Goal: Task Accomplishment & Management: Use online tool/utility

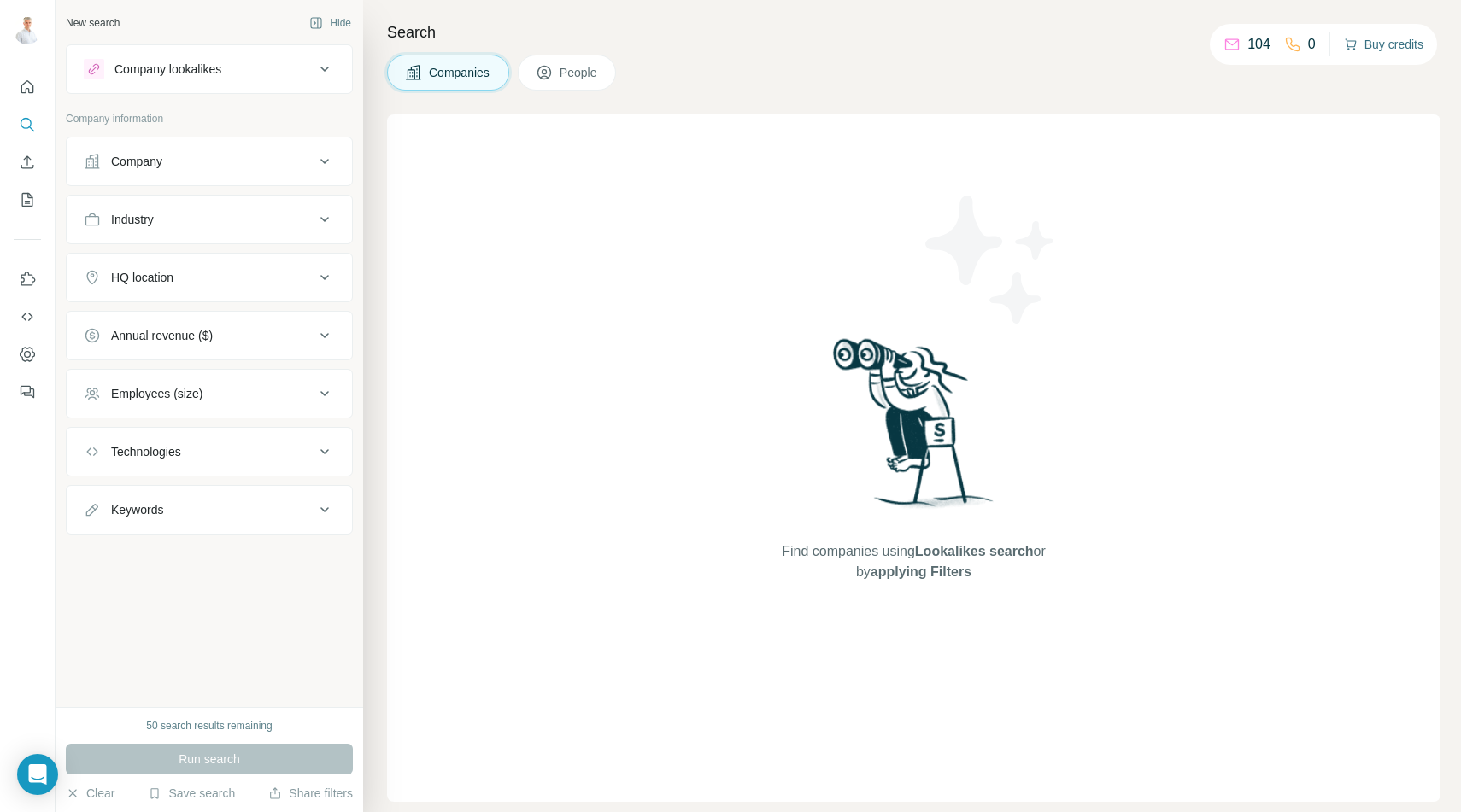
click at [1384, 41] on button "Buy credits" at bounding box center [1384, 44] width 79 height 24
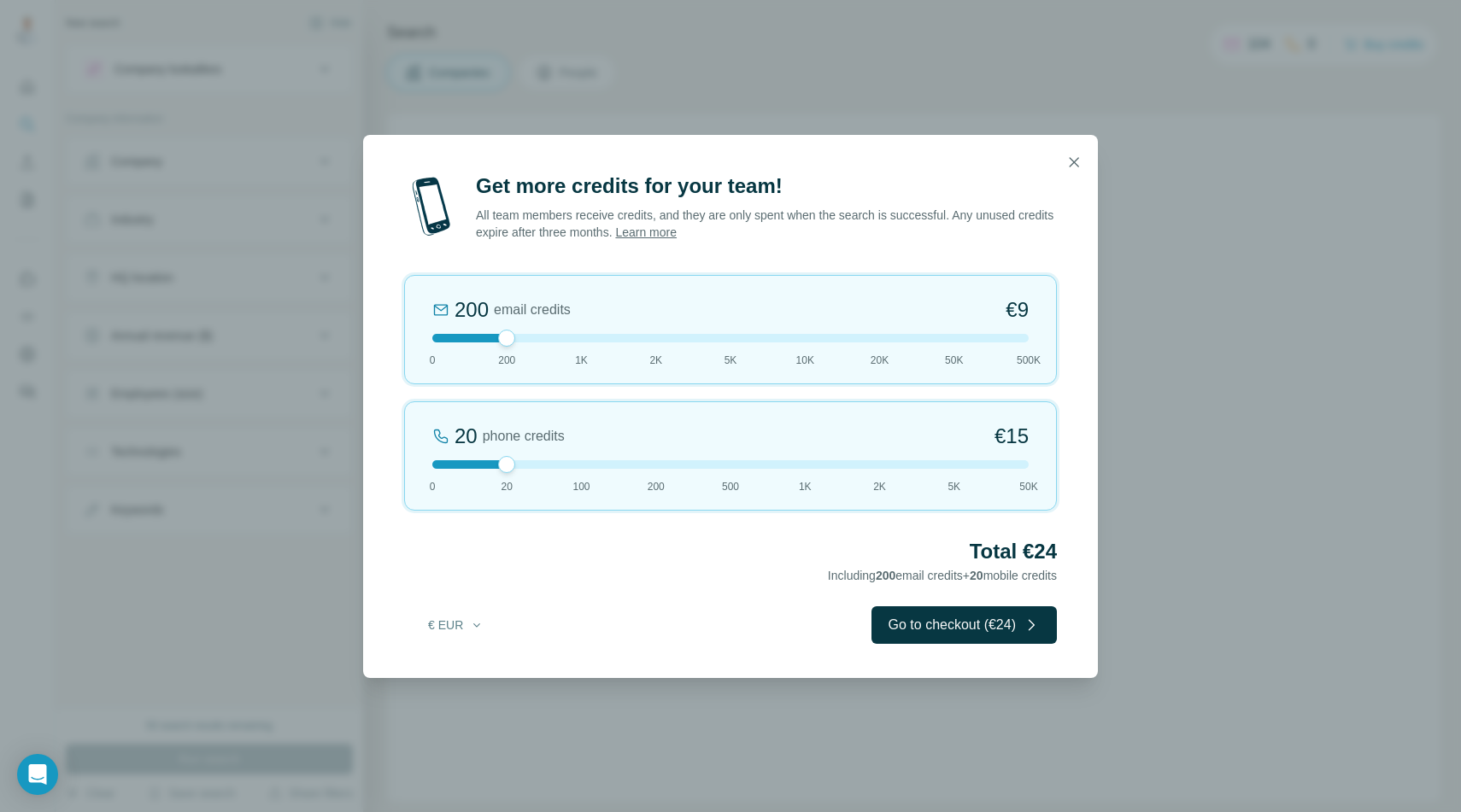
click at [581, 466] on div at bounding box center [730, 463] width 596 height 8
click at [656, 473] on div "100 phone credits €72 0 20 100 200 500 1K 2K 5K 50K" at bounding box center [730, 455] width 652 height 109
click at [949, 633] on button "Go to checkout (€146)" at bounding box center [961, 624] width 193 height 38
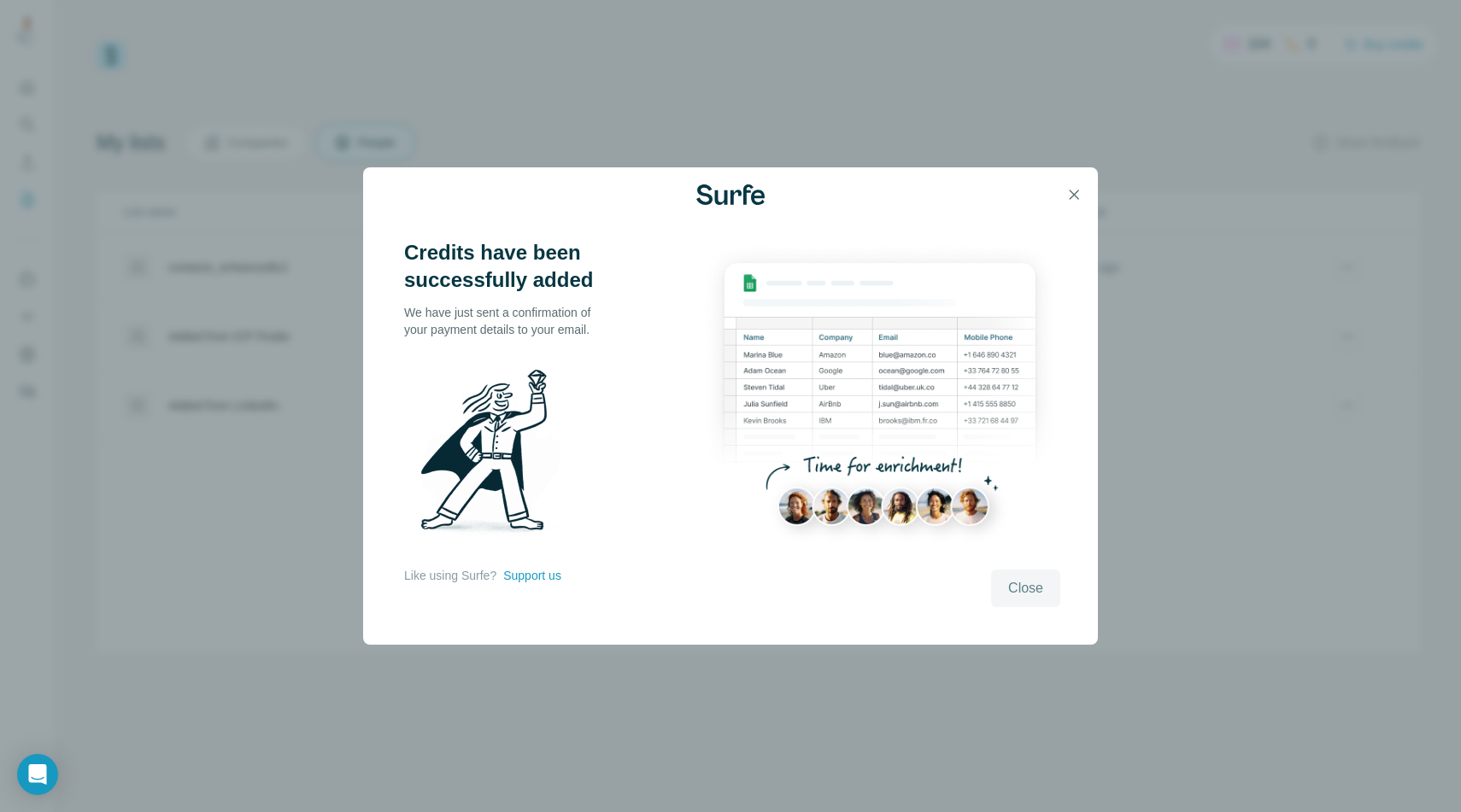
click at [1021, 584] on span "Close" at bounding box center [1026, 589] width 35 height 20
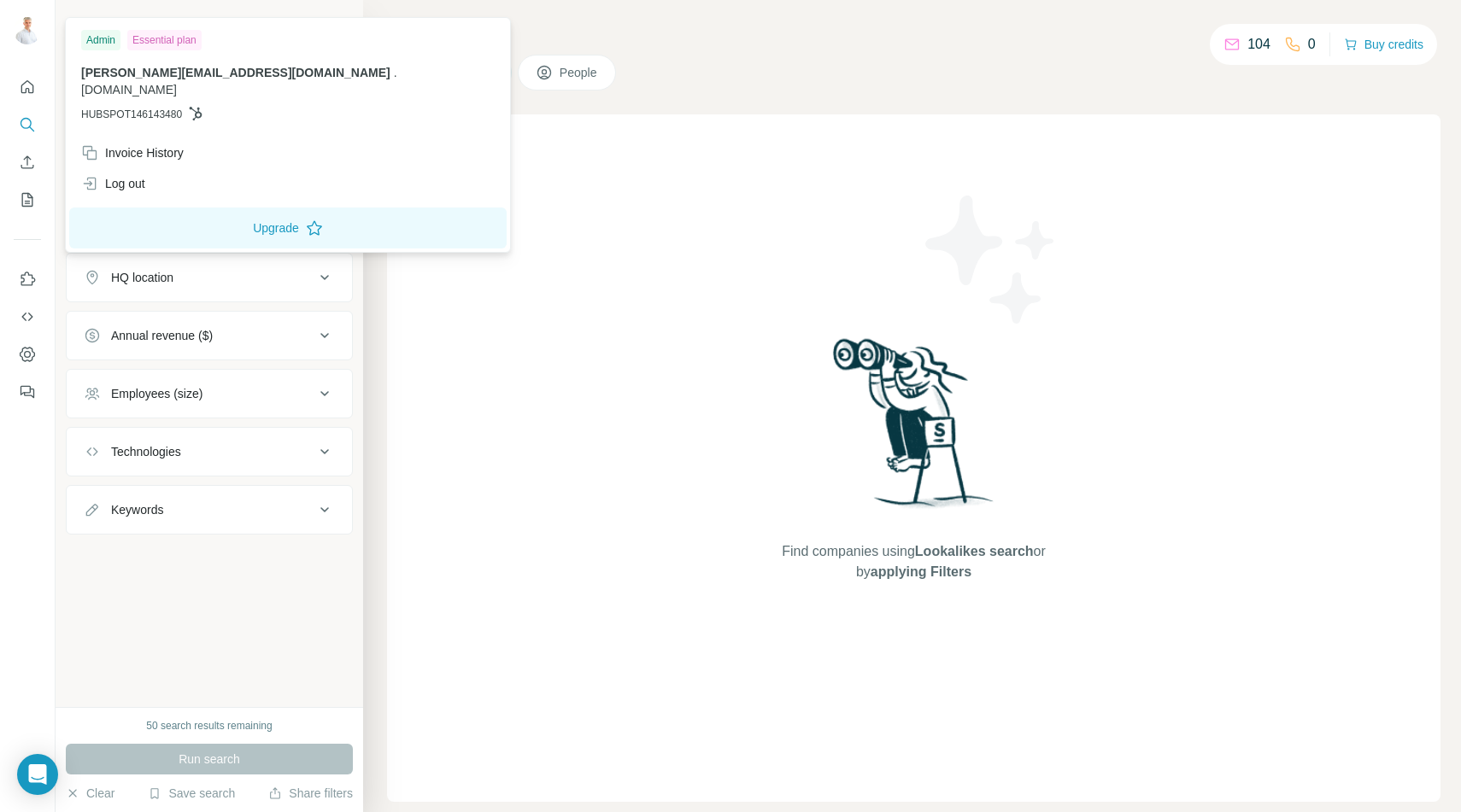
click at [25, 31] on img at bounding box center [28, 31] width 28 height 28
click at [735, 247] on div "Find companies using Lookalikes search or by applying Filters" at bounding box center [914, 457] width 1053 height 687
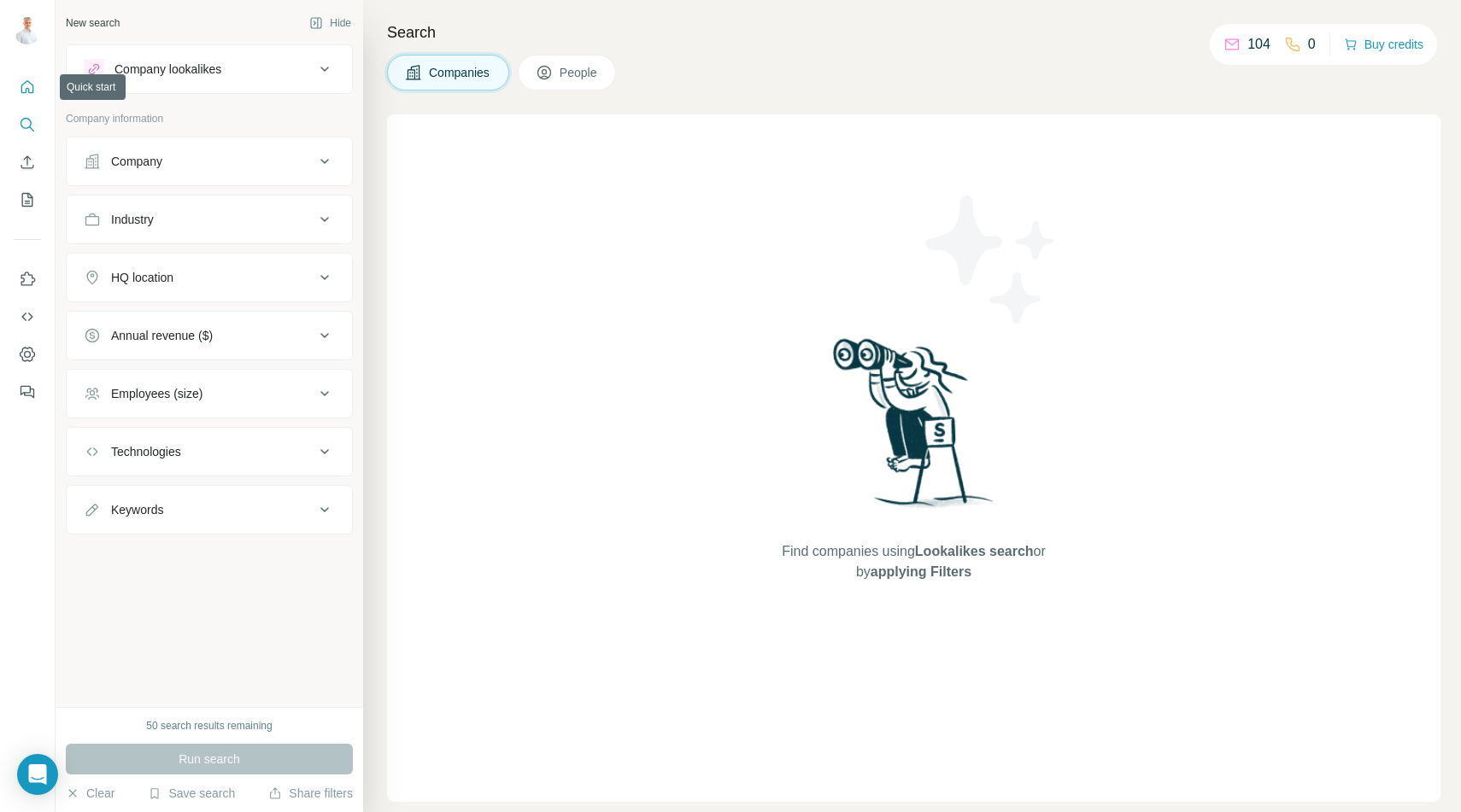
click at [29, 92] on icon "Quick start" at bounding box center [28, 86] width 13 height 13
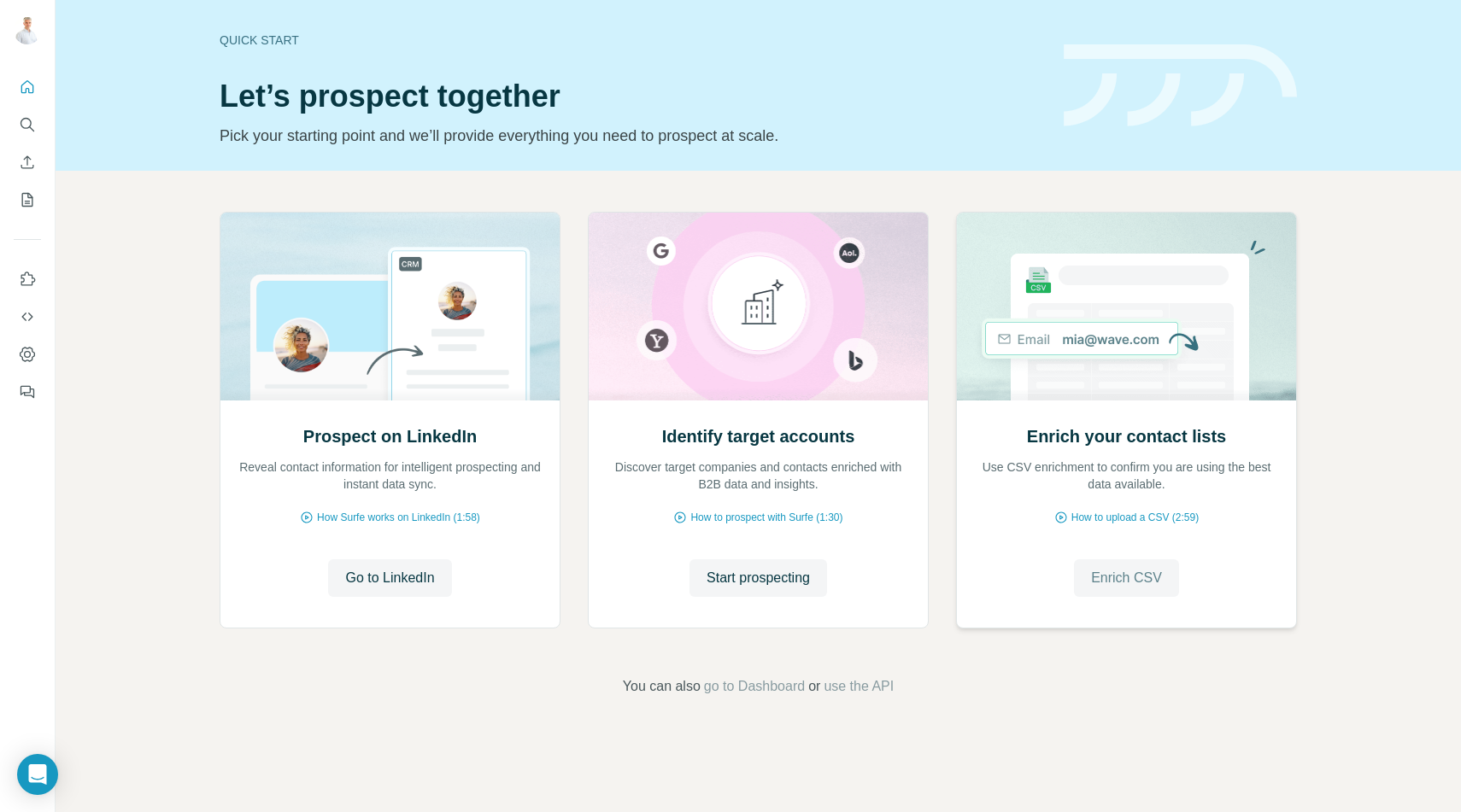
click at [1123, 575] on span "Enrich CSV" at bounding box center [1126, 578] width 71 height 20
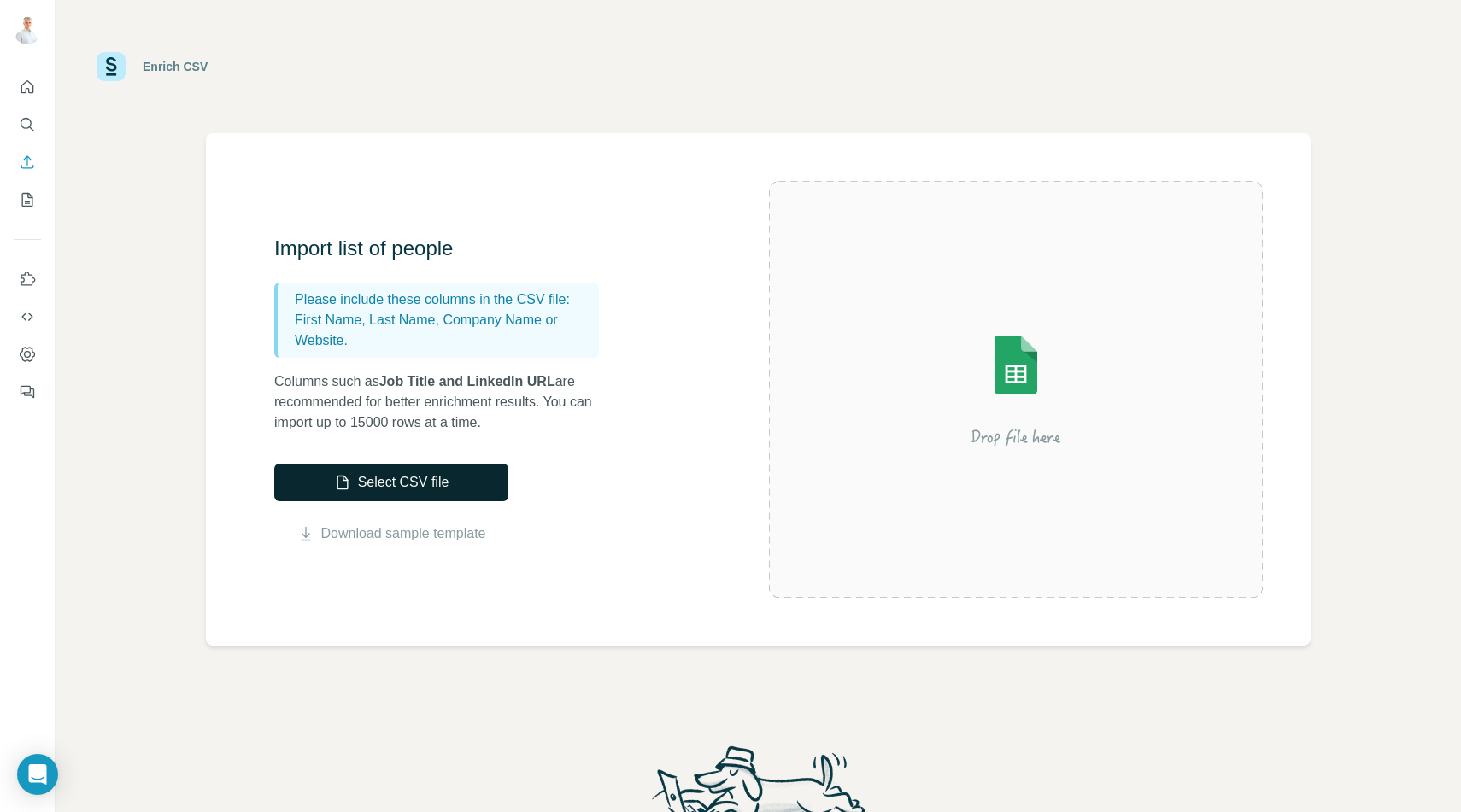
click at [428, 479] on button "Select CSV file" at bounding box center [391, 482] width 234 height 38
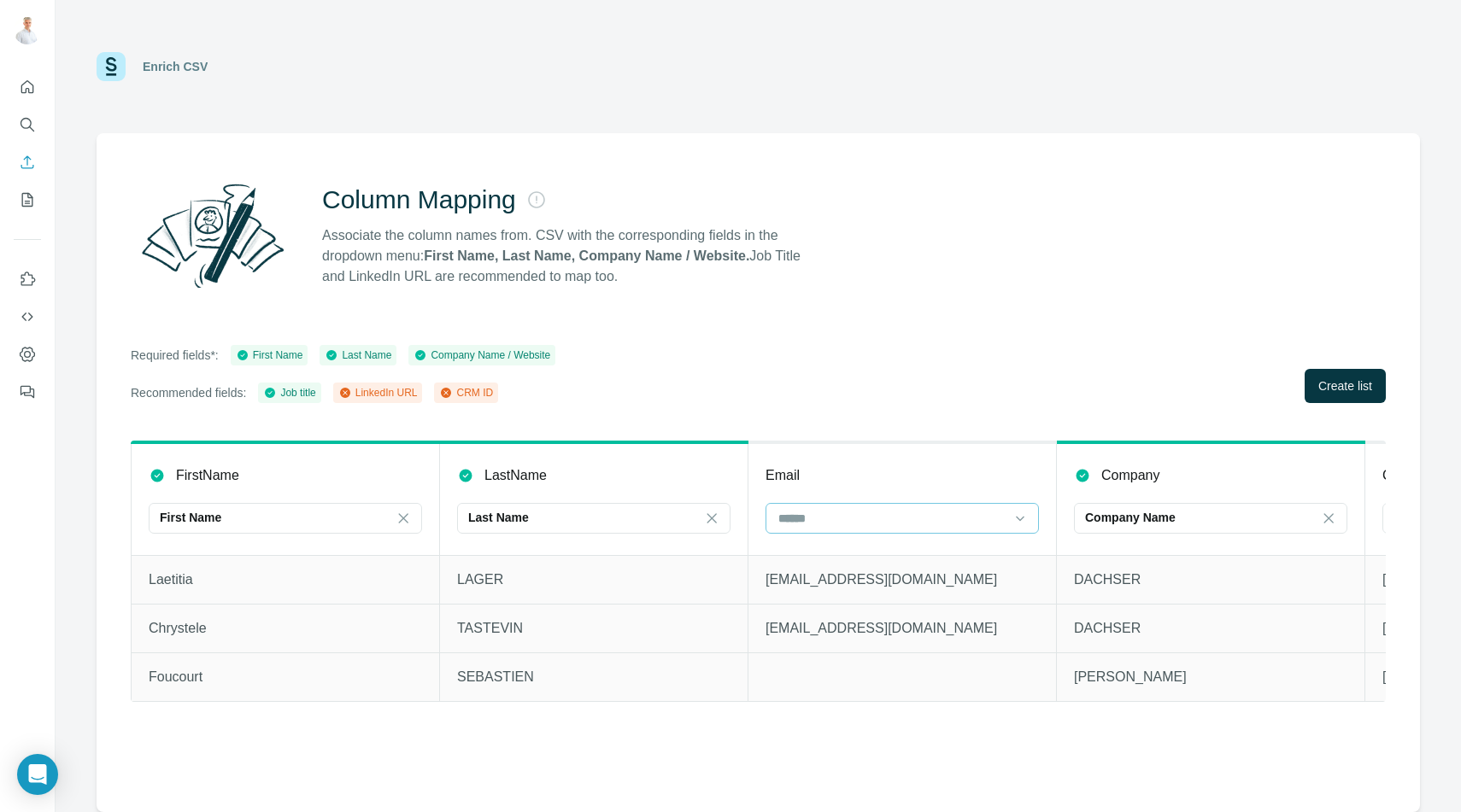
click at [972, 526] on input at bounding box center [892, 518] width 231 height 18
click at [971, 317] on div "Column Mapping Associate the column names from. CSV with the corresponding fiel…" at bounding box center [758, 473] width 1323 height 679
click at [1332, 388] on span "Create list" at bounding box center [1345, 385] width 53 height 17
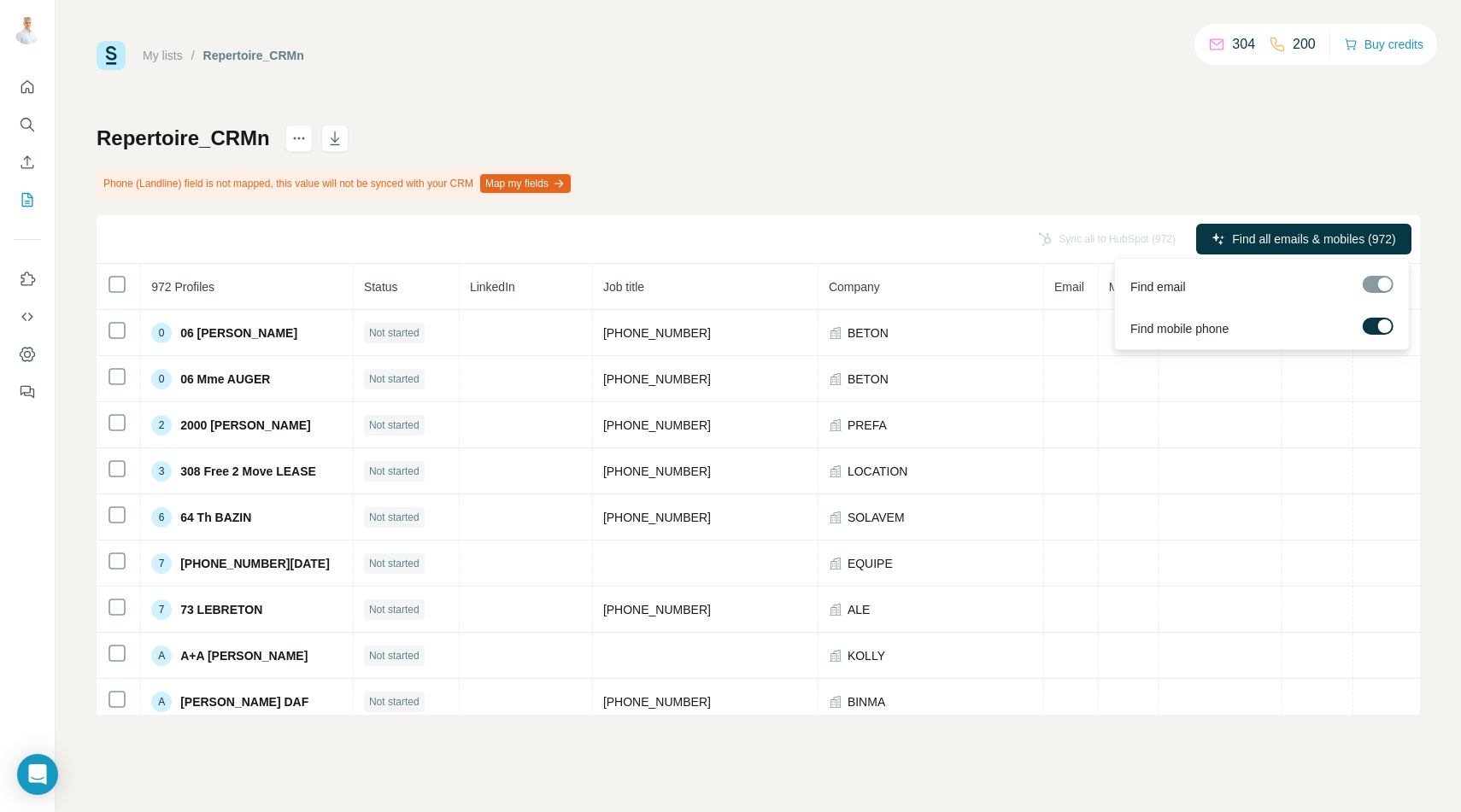
click at [1375, 289] on div at bounding box center [1377, 284] width 30 height 17
click at [1376, 281] on div at bounding box center [1377, 284] width 30 height 17
click at [1310, 238] on span "Find all emails & mobiles (972)" at bounding box center [1313, 239] width 163 height 17
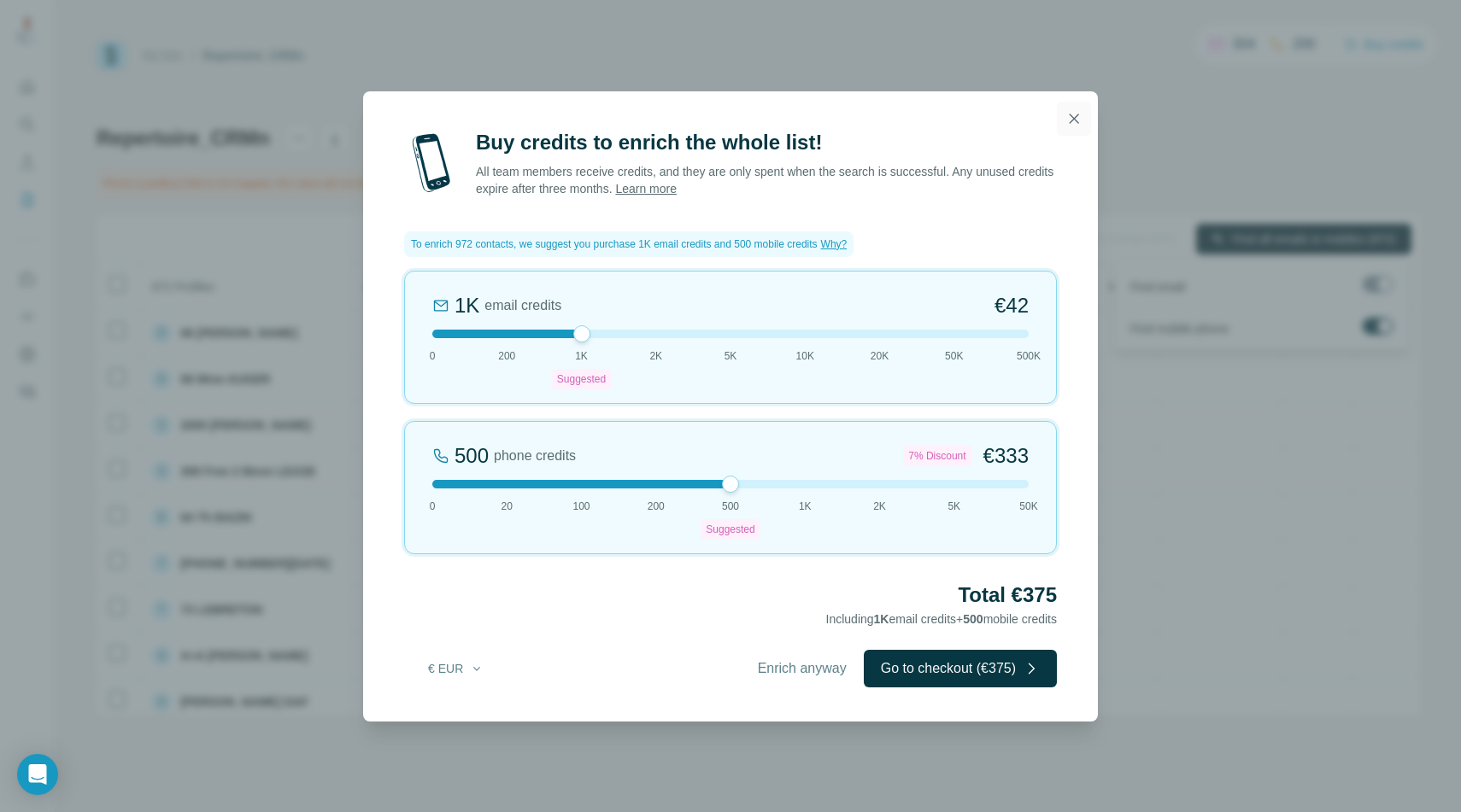
click at [1076, 120] on icon "button" at bounding box center [1074, 118] width 9 height 9
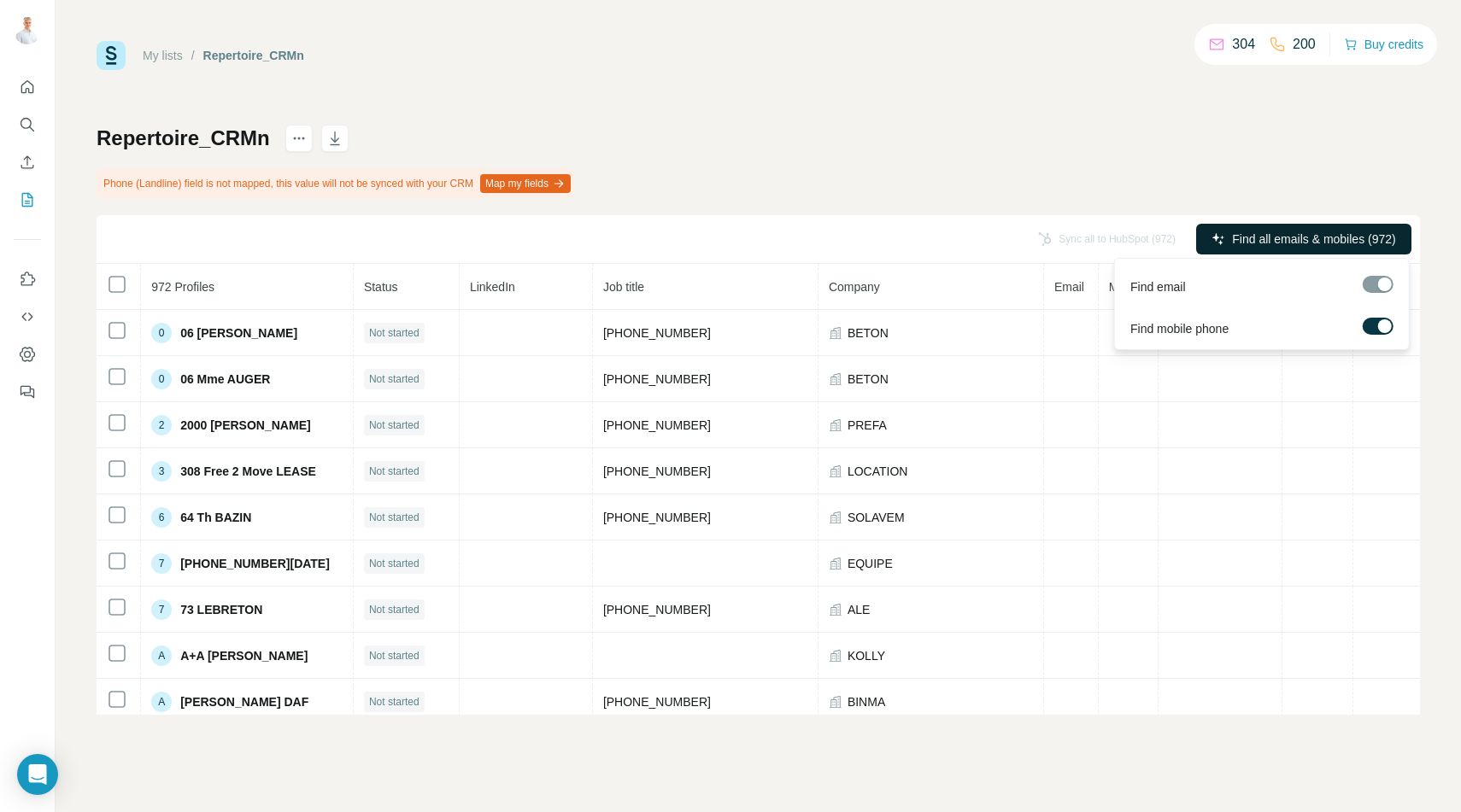
click at [1375, 326] on label at bounding box center [1377, 326] width 30 height 17
click at [1332, 236] on span "Find all emails (972)" at bounding box center [1342, 239] width 108 height 17
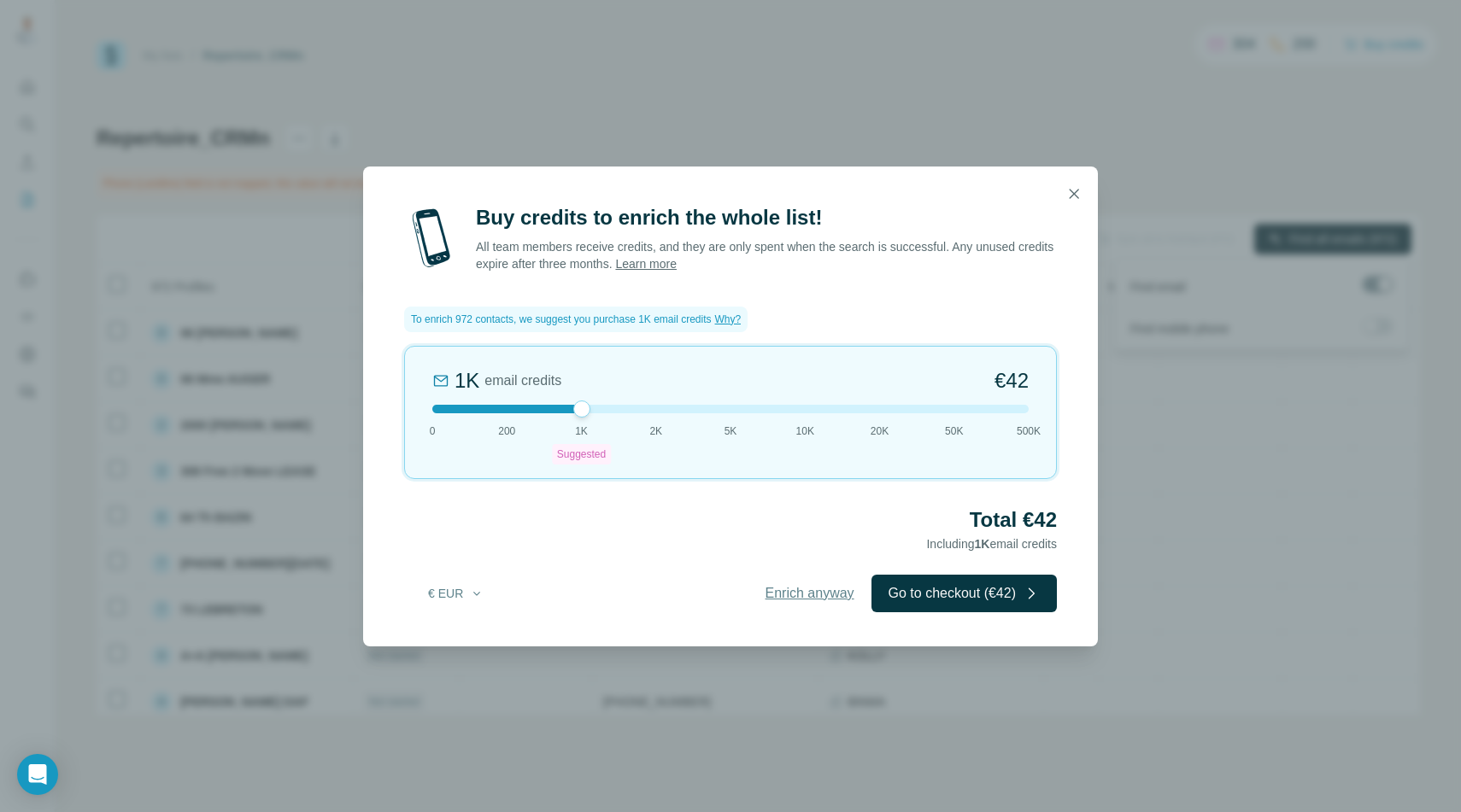
click at [798, 597] on span "Enrich anyway" at bounding box center [810, 593] width 89 height 20
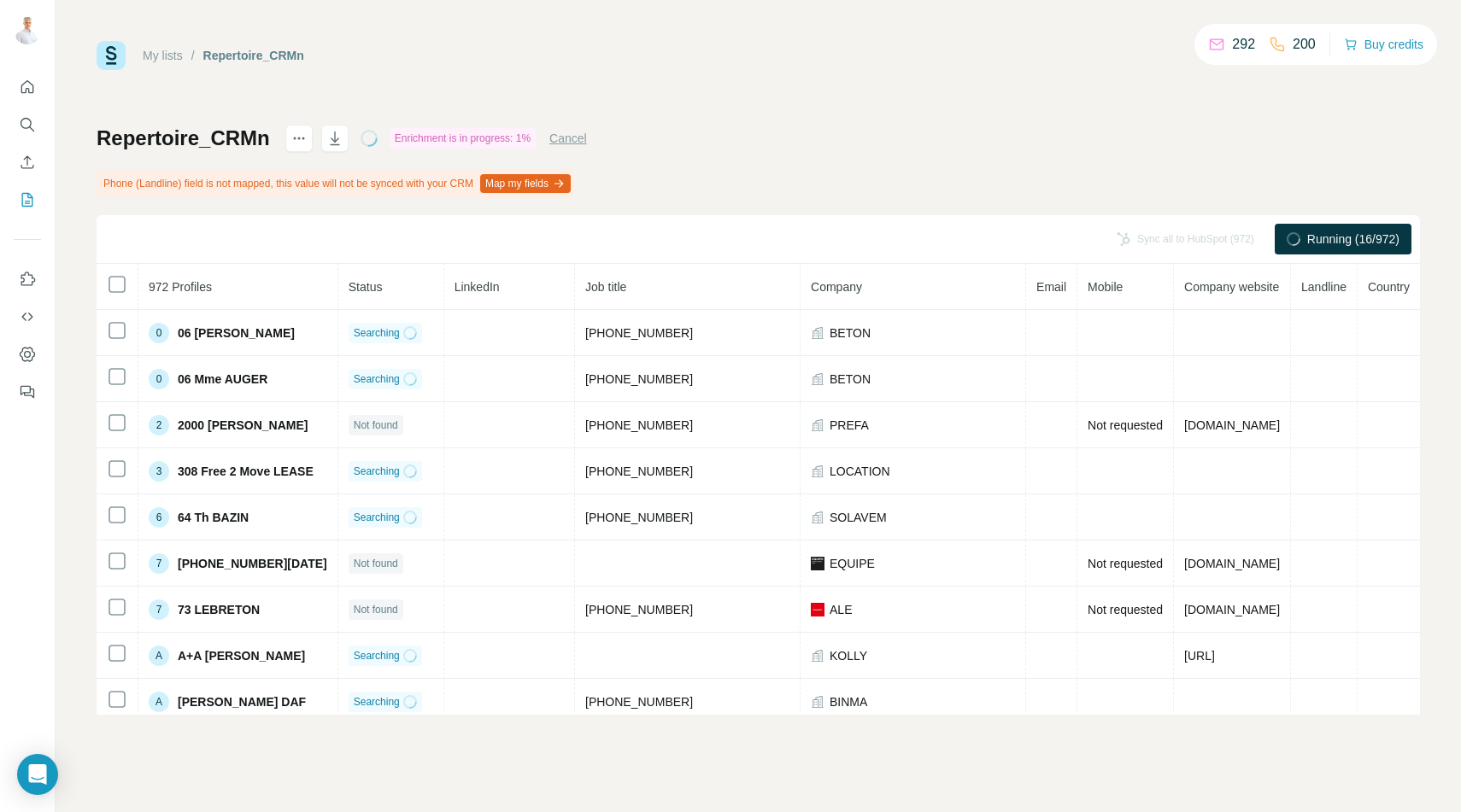
click at [1329, 240] on span "Running (16/972)" at bounding box center [1353, 239] width 92 height 17
click at [572, 145] on button "Cancel" at bounding box center [568, 138] width 38 height 17
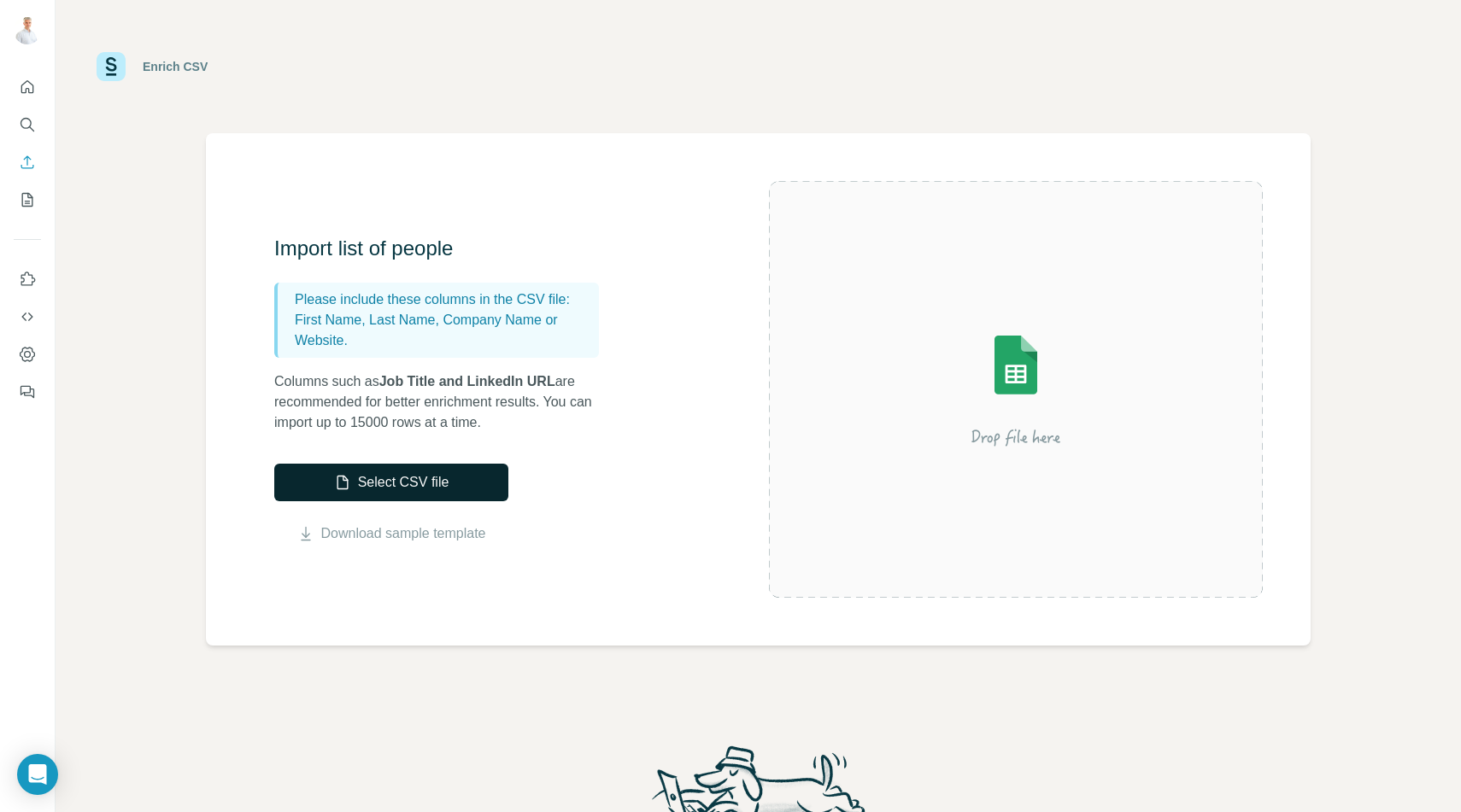
click at [398, 486] on button "Select CSV file" at bounding box center [391, 482] width 234 height 38
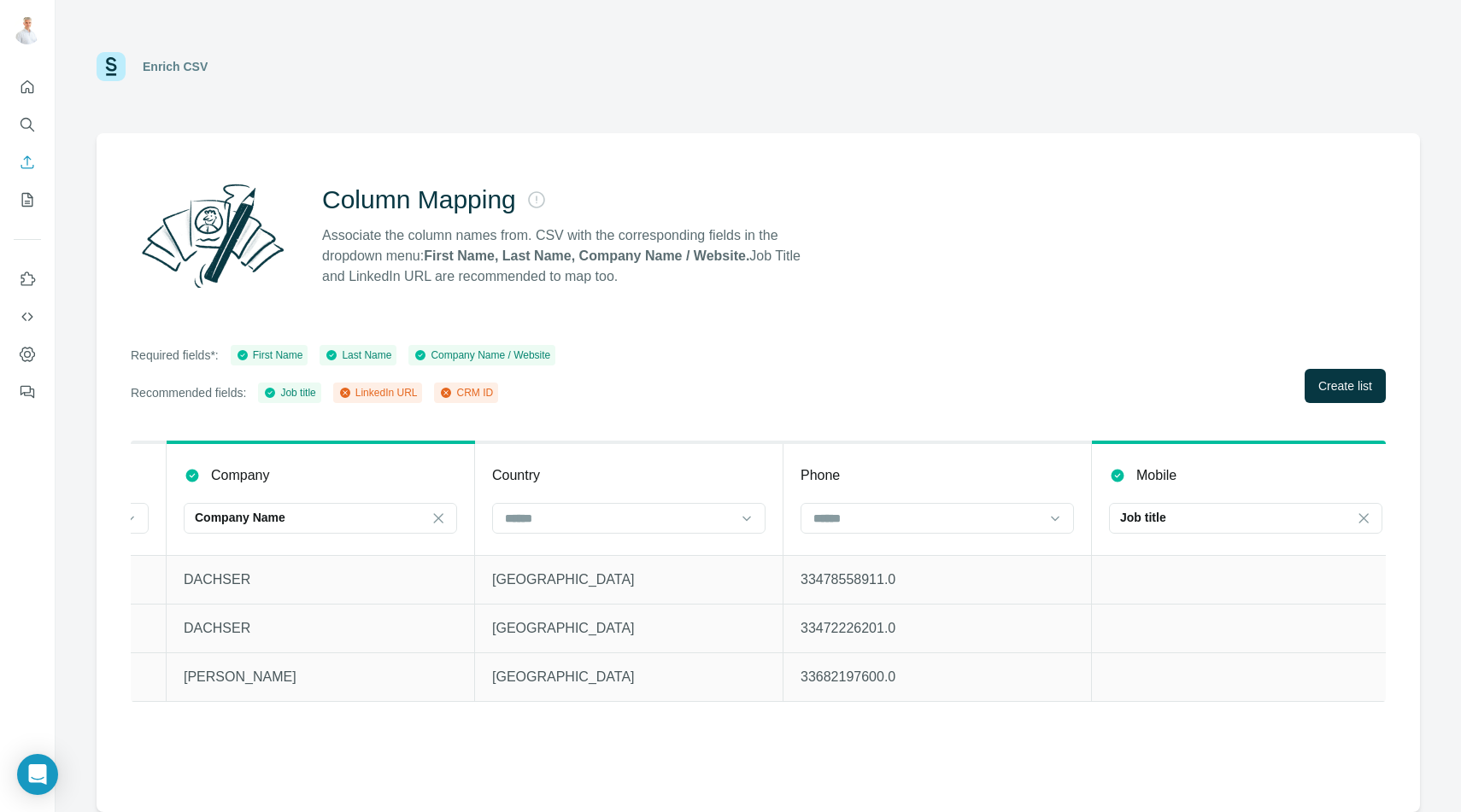
scroll to position [0, 904]
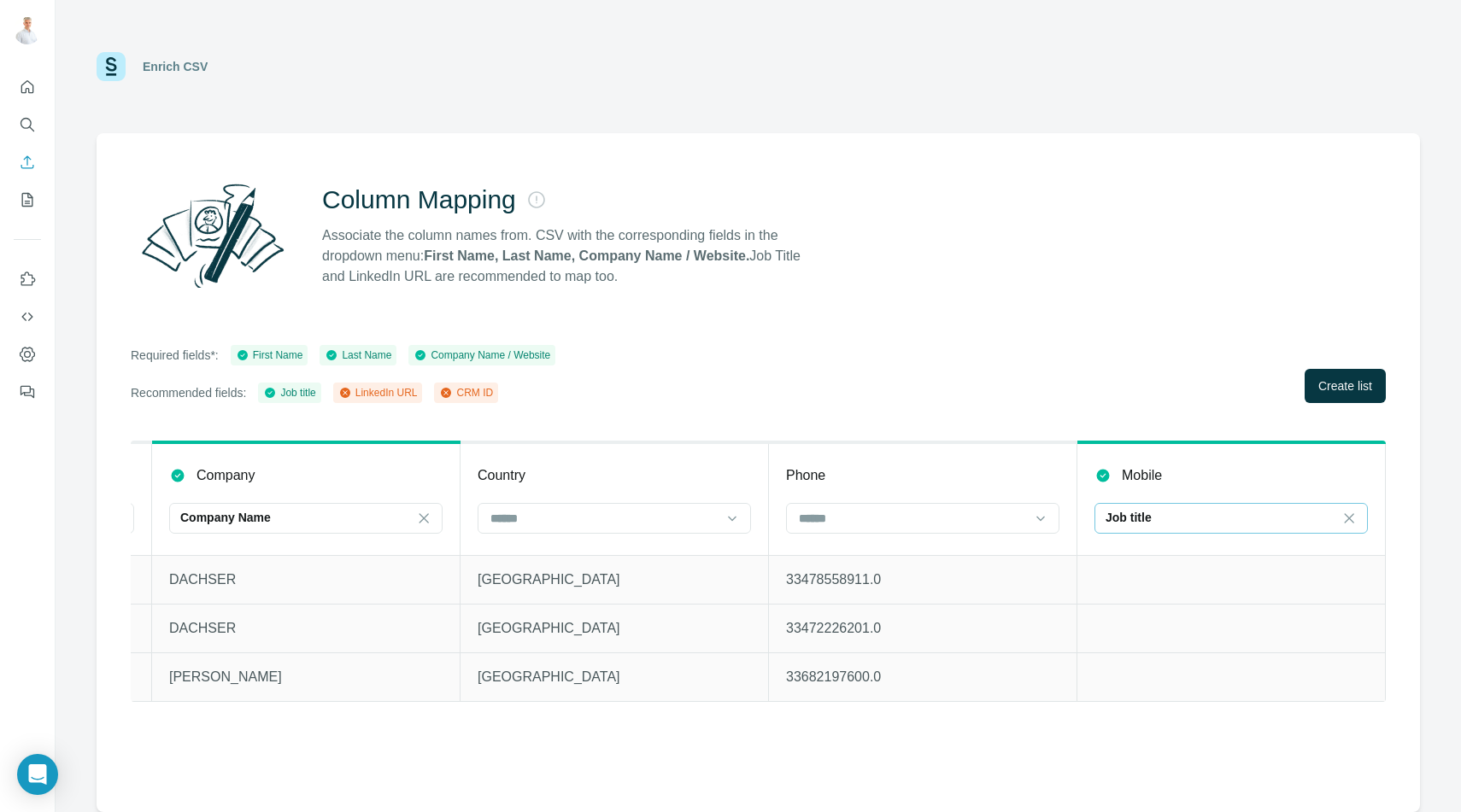
click at [1308, 520] on div "Job title" at bounding box center [1220, 517] width 231 height 17
click at [949, 474] on div "Phone" at bounding box center [922, 475] width 273 height 20
click at [1351, 513] on icon at bounding box center [1349, 518] width 17 height 17
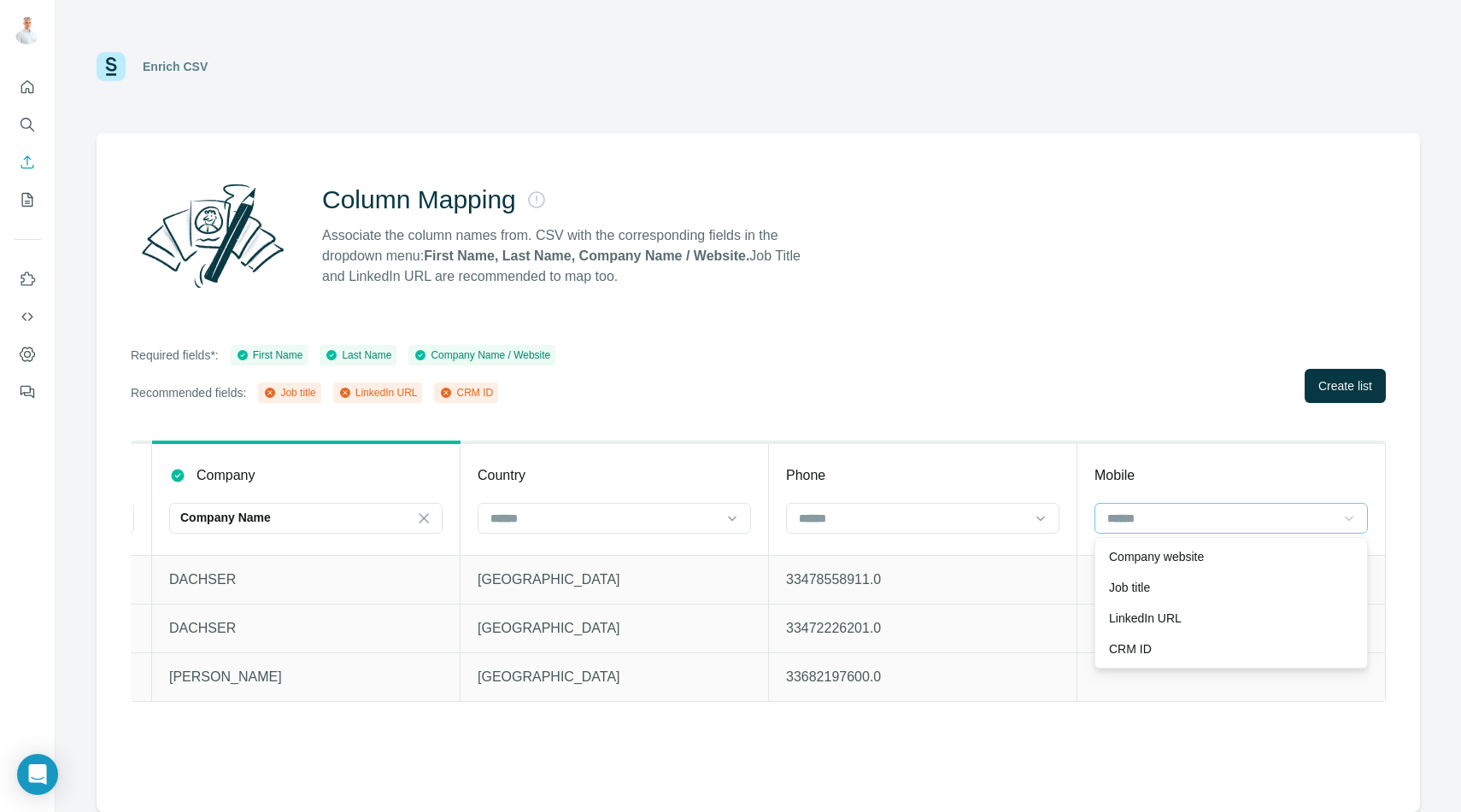
click at [1168, 454] on th "Mobile" at bounding box center [1231, 498] width 308 height 113
click at [1330, 379] on span "Create list" at bounding box center [1345, 385] width 53 height 17
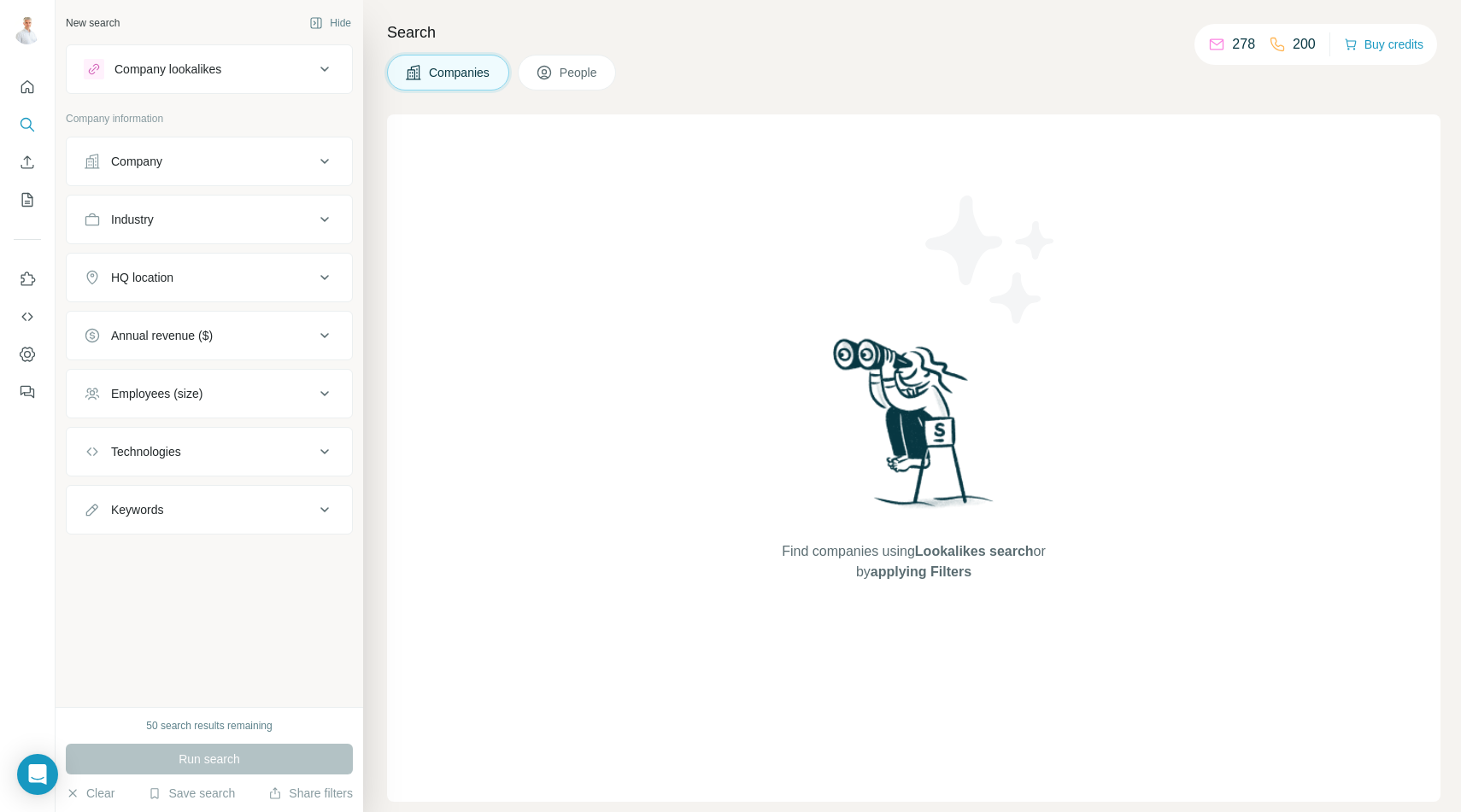
click at [1099, 223] on div "Find companies using Lookalikes search or by applying Filters" at bounding box center [914, 457] width 1053 height 687
